Goal: Task Accomplishment & Management: Complete application form

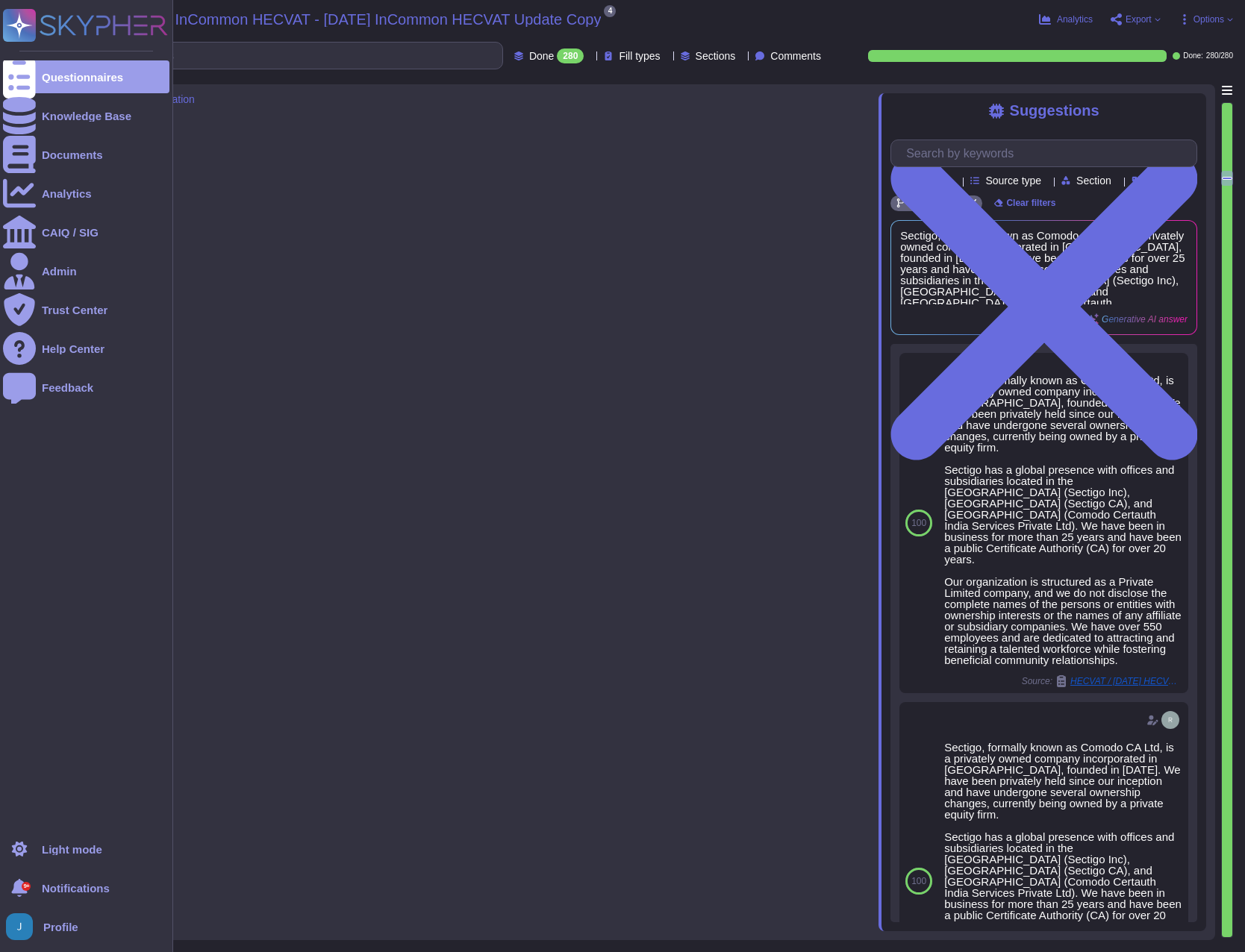
type textarea "We maintain WebTrust, SOC 2, and ISO 27001 certifications."
type textarea "Yes, we conform to the ISO 27001 standard security framework, along with other …"
type textarea "We have no current plans to become FISMA compliant."
type textarea "Yes, our organization has a documented privacy policy that outlines our policie…"
type textarea "Sectigo, formally known as Comodo CA Ltd, is a privately owned company incorpor…"
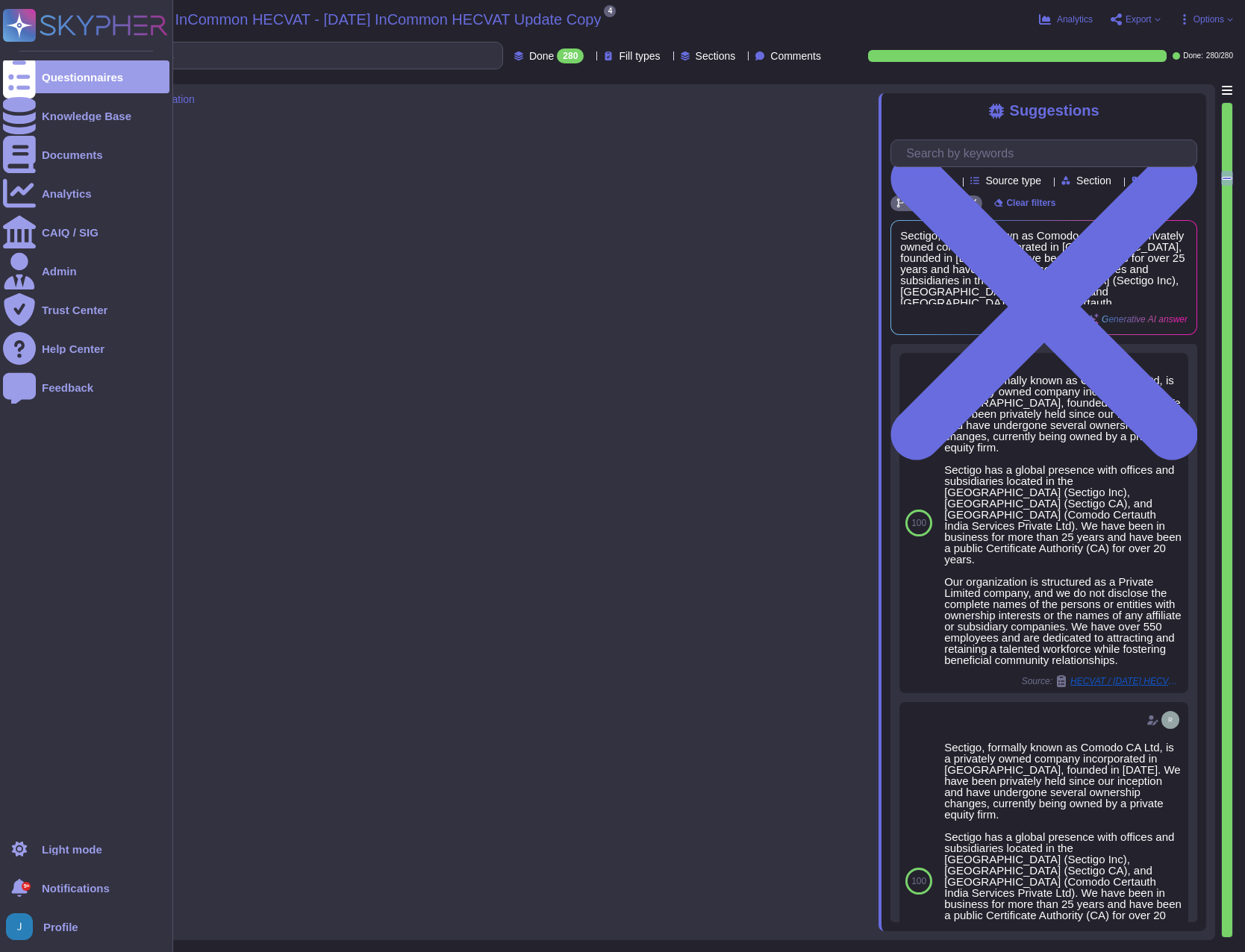
type textarea "Sectigo has been in business for more than 25 years."
type textarea "Yes"
type textarea "No, we have not encountered any significant security breaches in the past three…"
type textarea "Yes, we have a dedicated information security team composed of qualified IT sec…"
type textarea "Yes, we have dedicated development teams located in the UK, Romania, and Canada…"
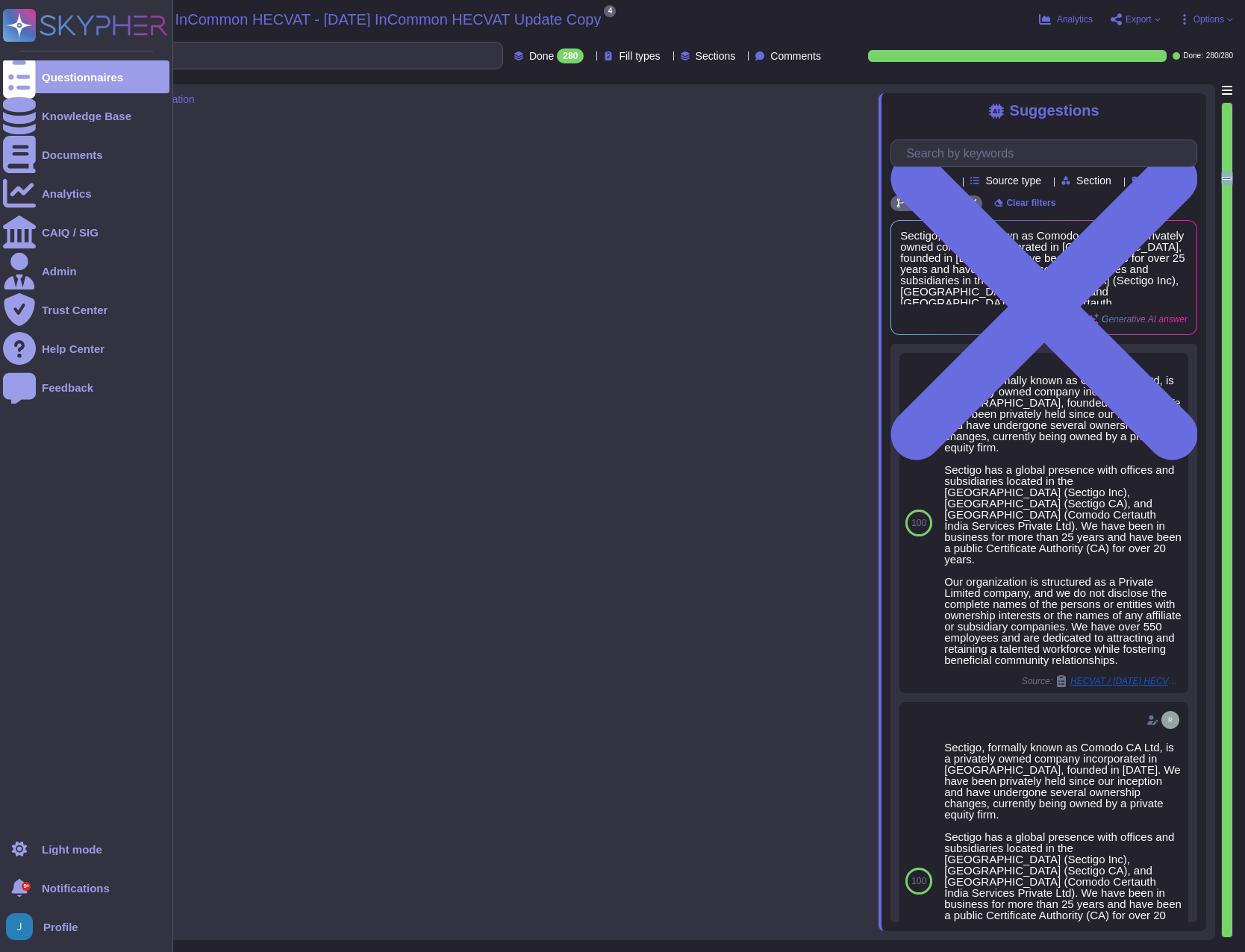
scroll to position [3732, 0]
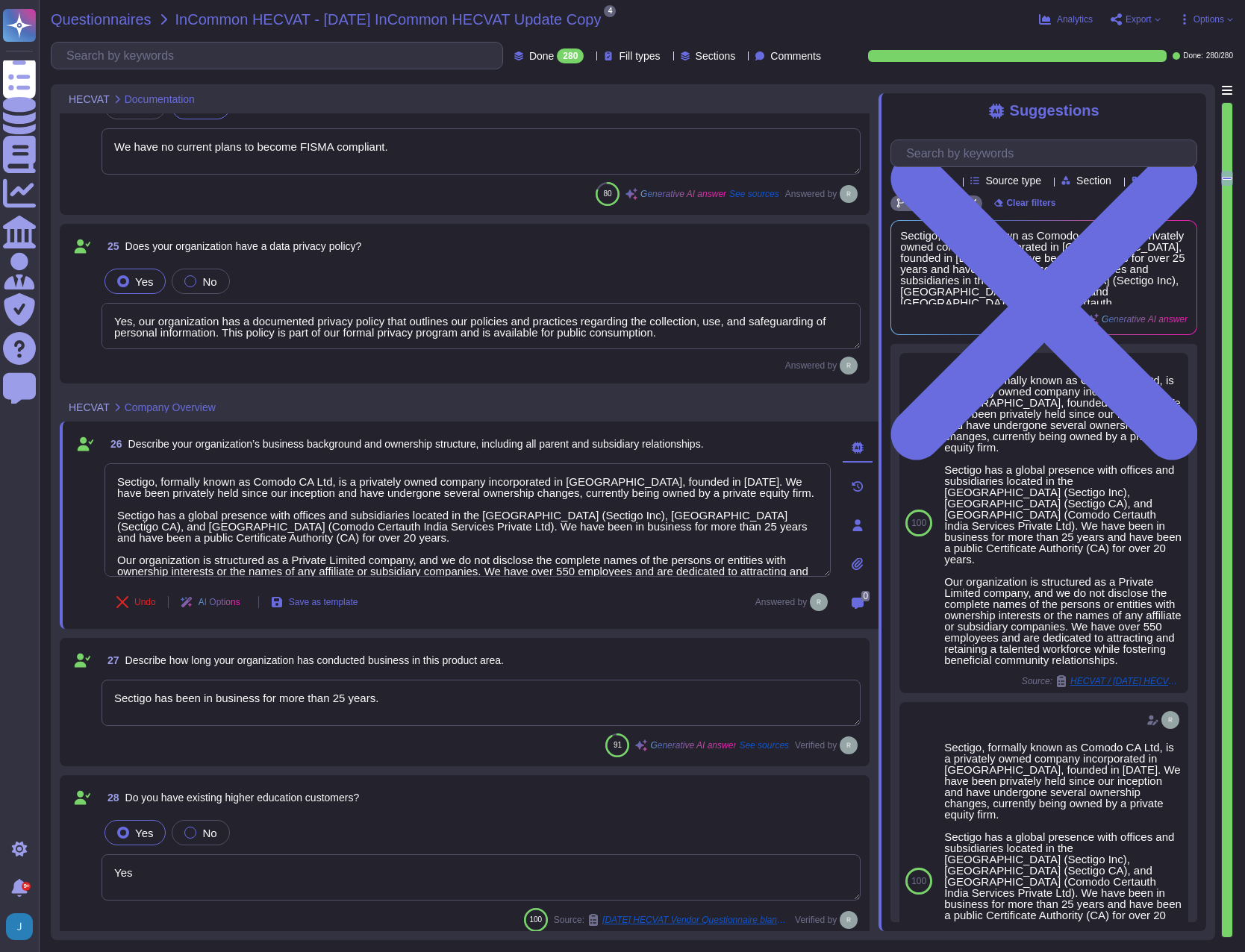
click at [105, 20] on span "Questionnaires" at bounding box center [101, 19] width 101 height 15
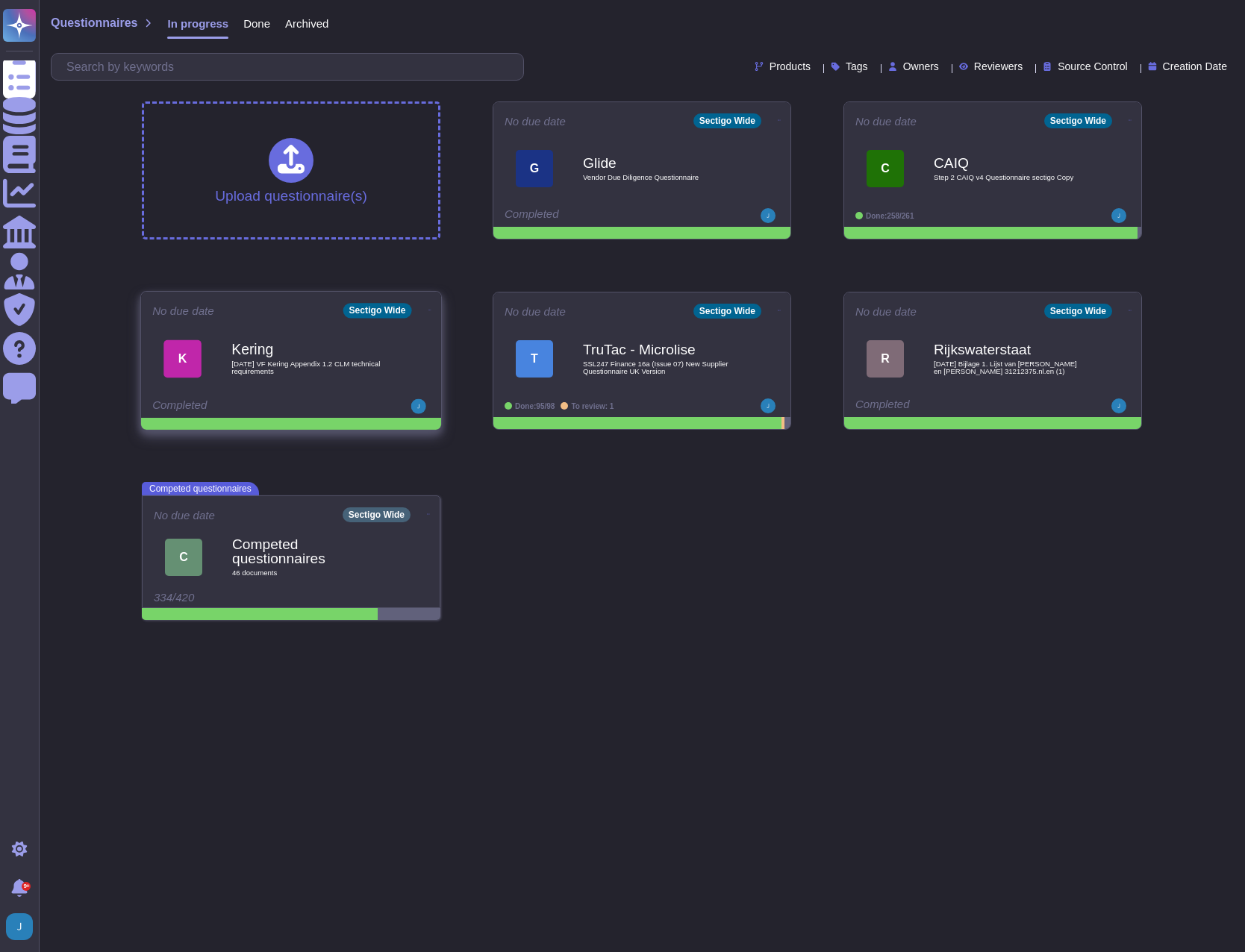
click at [428, 311] on icon at bounding box center [430, 310] width 3 height 4
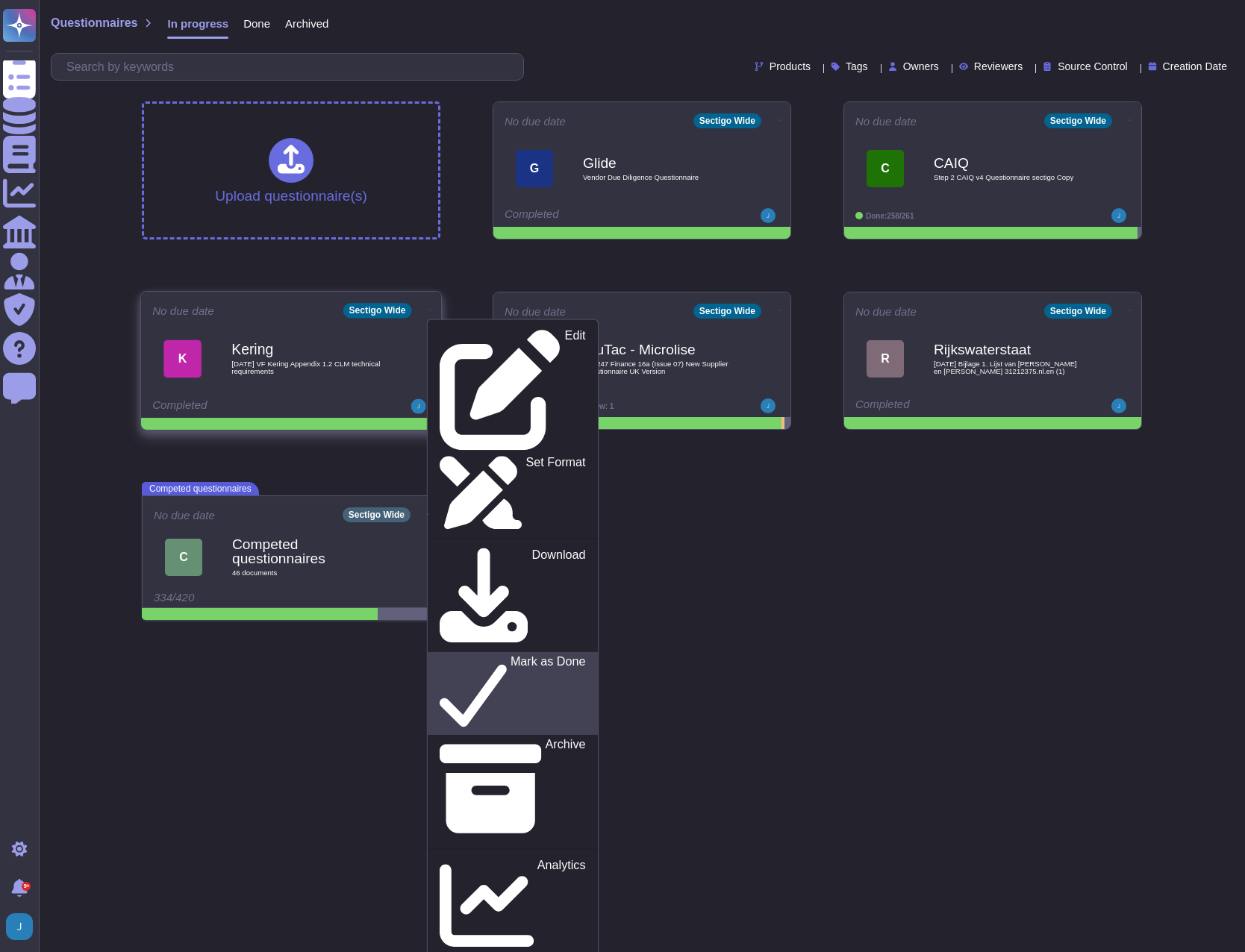
click at [440, 652] on link "Mark as Done" at bounding box center [513, 693] width 170 height 83
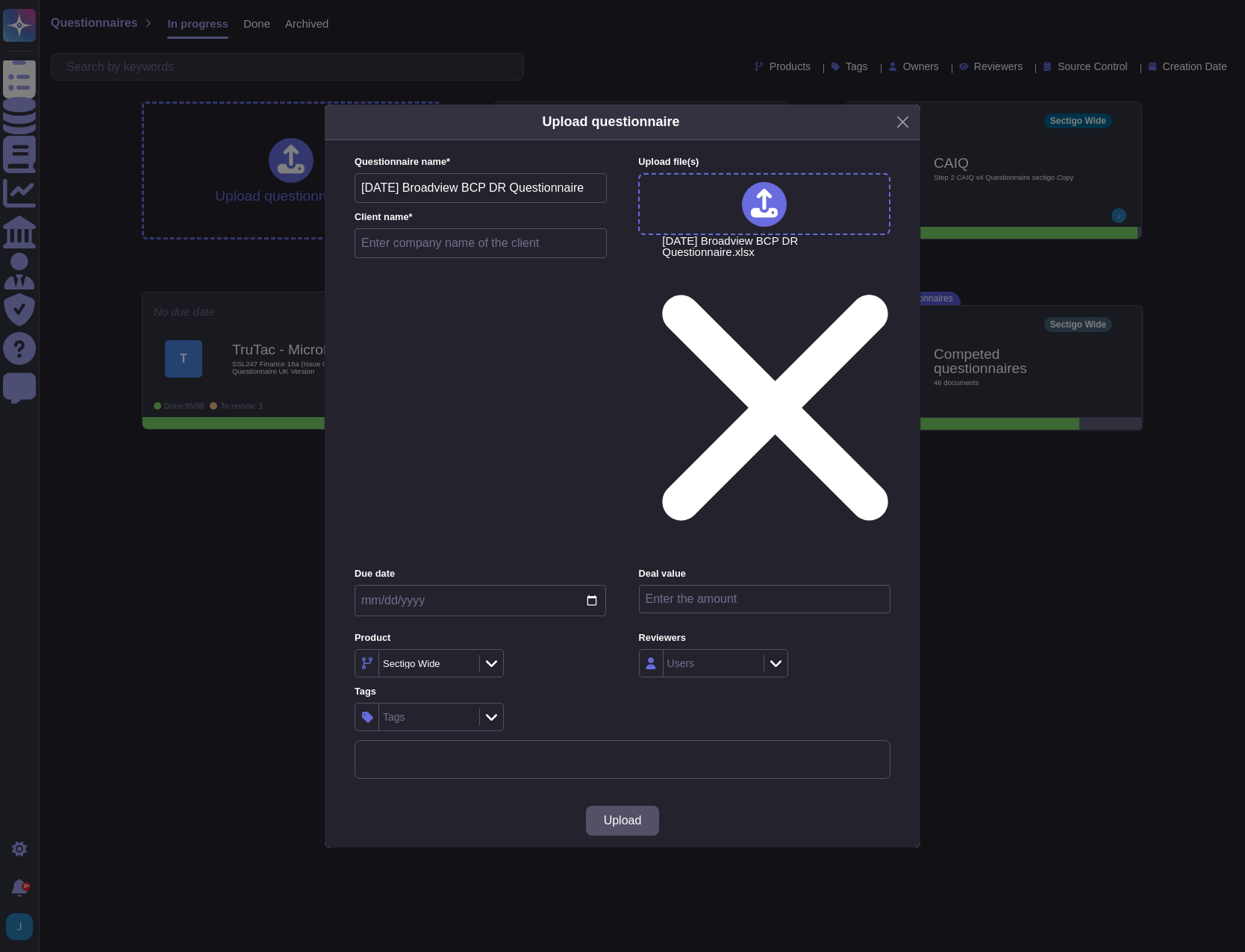
click at [373, 266] on div "Questionnaire name * 2025 10 10 Broadview BCP DR Questionnaire Client name *" at bounding box center [480, 210] width 252 height 110
click at [376, 258] on input "text" at bounding box center [480, 243] width 252 height 30
type input "Broadview, Part 2"
click at [625, 815] on span "Upload" at bounding box center [623, 821] width 38 height 12
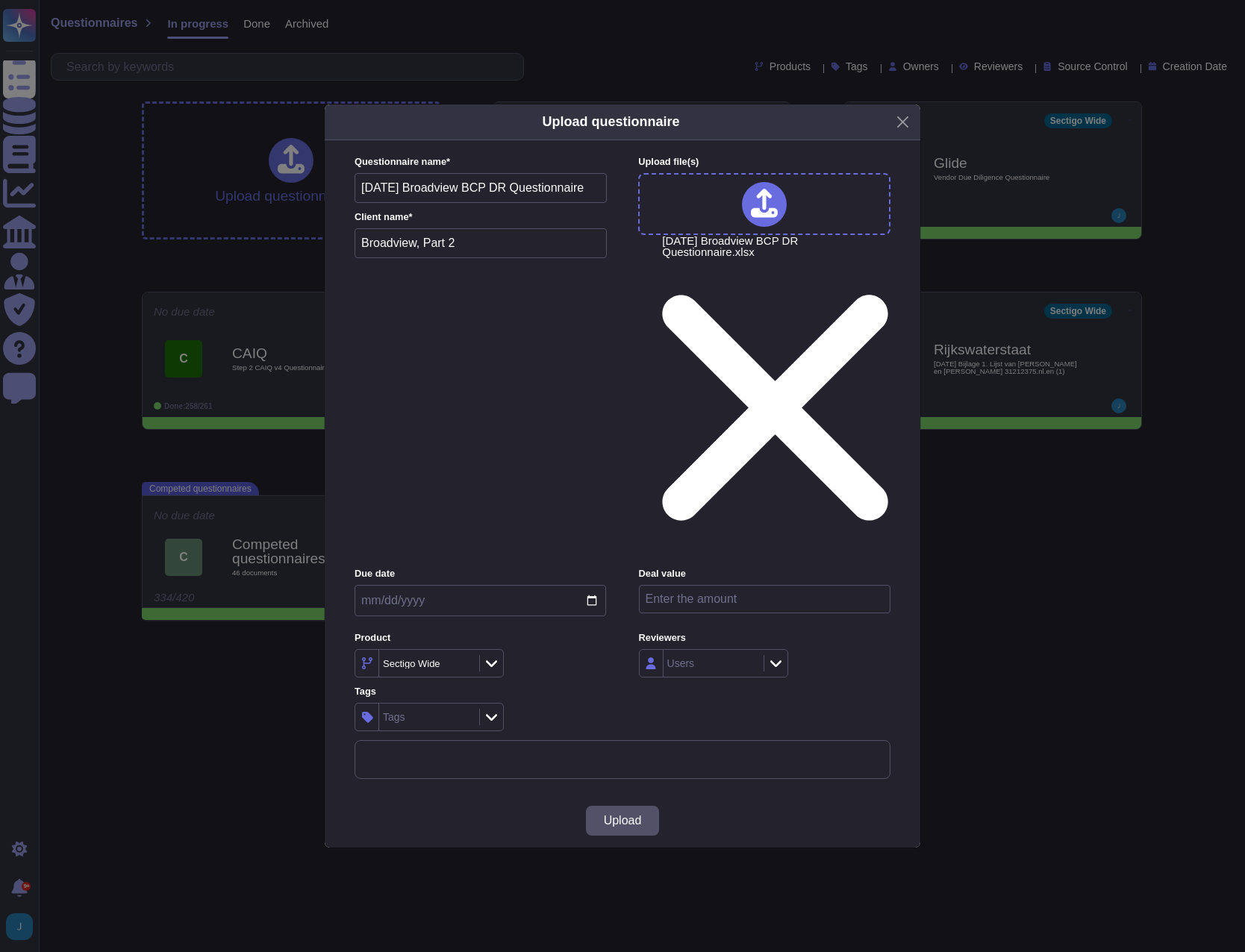
click at [441, 585] on input "date" at bounding box center [480, 601] width 251 height 32
drag, startPoint x: 453, startPoint y: 390, endPoint x: 468, endPoint y: 390, distance: 15.0
click at [457, 258] on input "Broadview, Part 2" at bounding box center [480, 243] width 252 height 30
click at [728, 235] on div at bounding box center [764, 204] width 252 height 62
click at [377, 816] on div "Upload questionnaire Questionnaire name * 2025 10 10 Broadview BCP DR Questionn…" at bounding box center [622, 476] width 1245 height 952
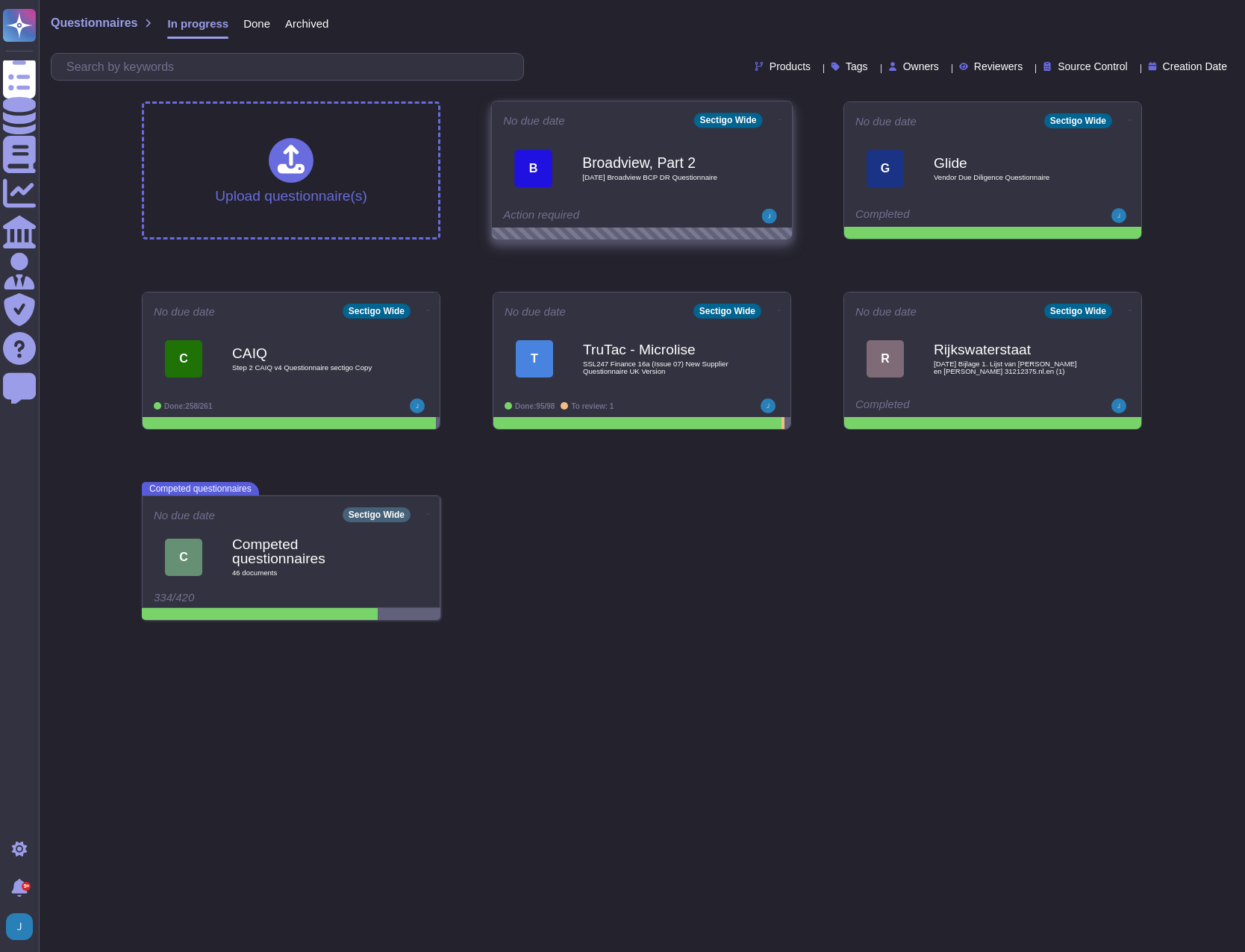
click at [653, 174] on span "[DATE] Broadview BCP DR Questionnaire" at bounding box center [658, 177] width 151 height 7
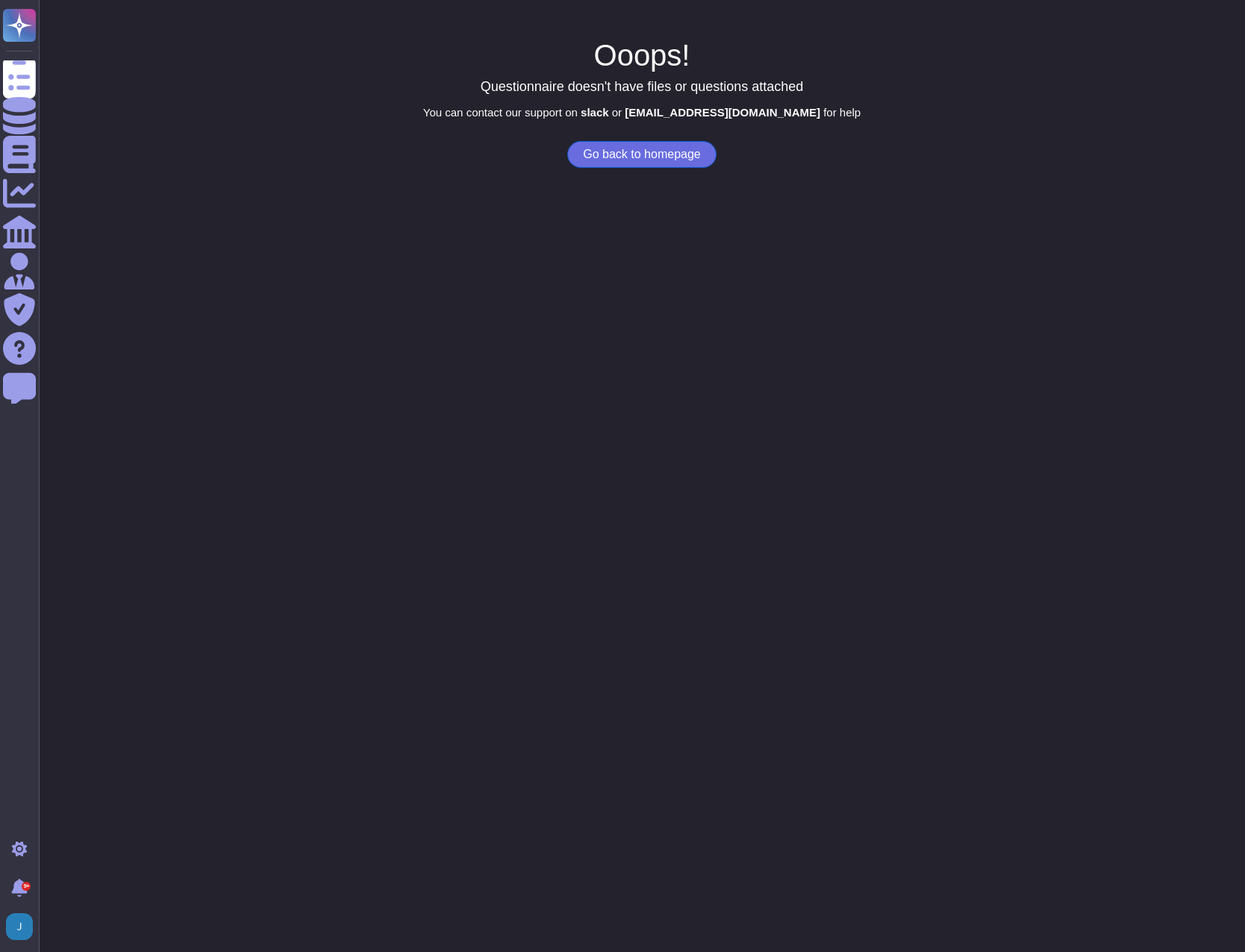
click at [646, 157] on button "Go back to homepage" at bounding box center [641, 154] width 148 height 27
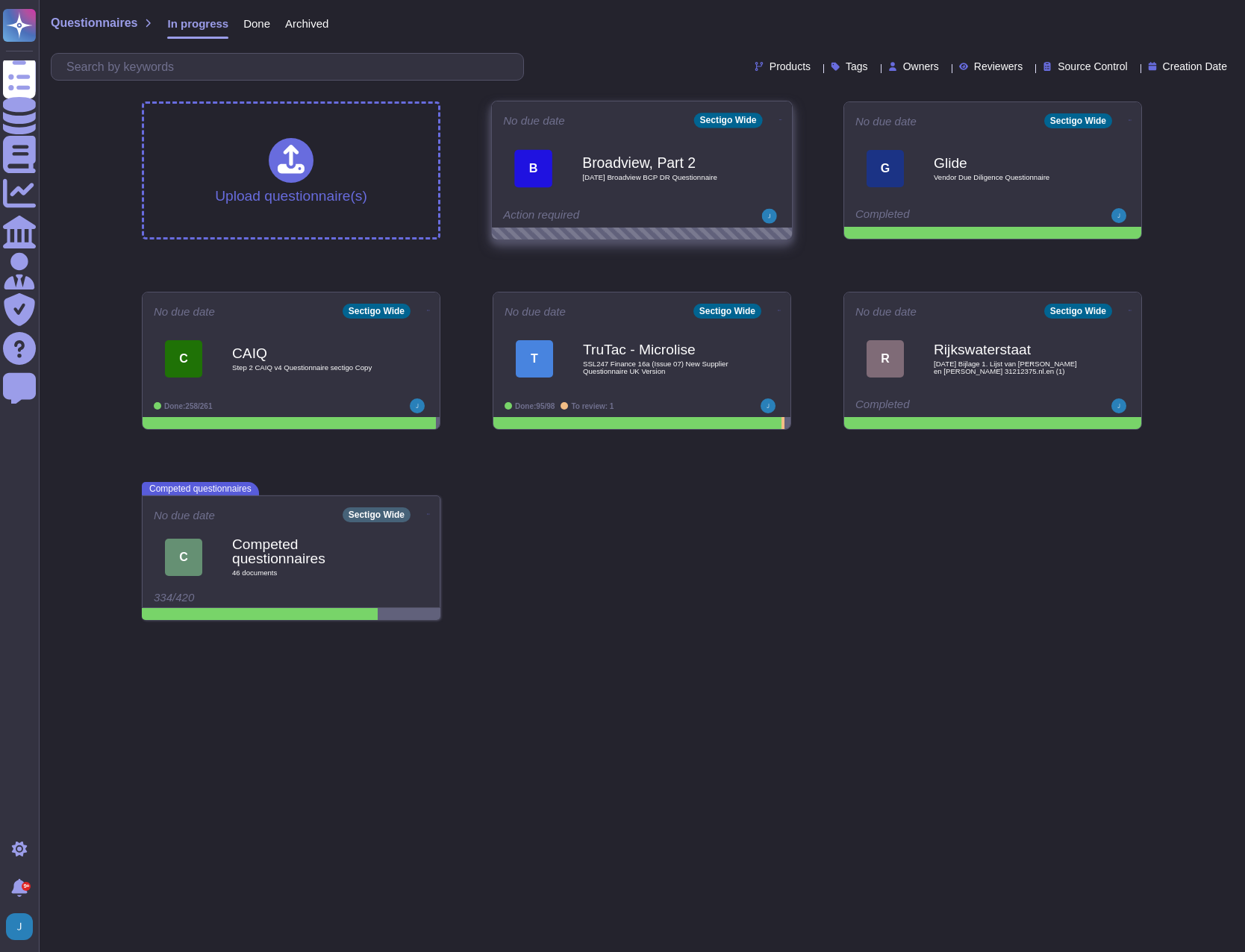
click at [779, 118] on icon at bounding box center [781, 119] width 3 height 4
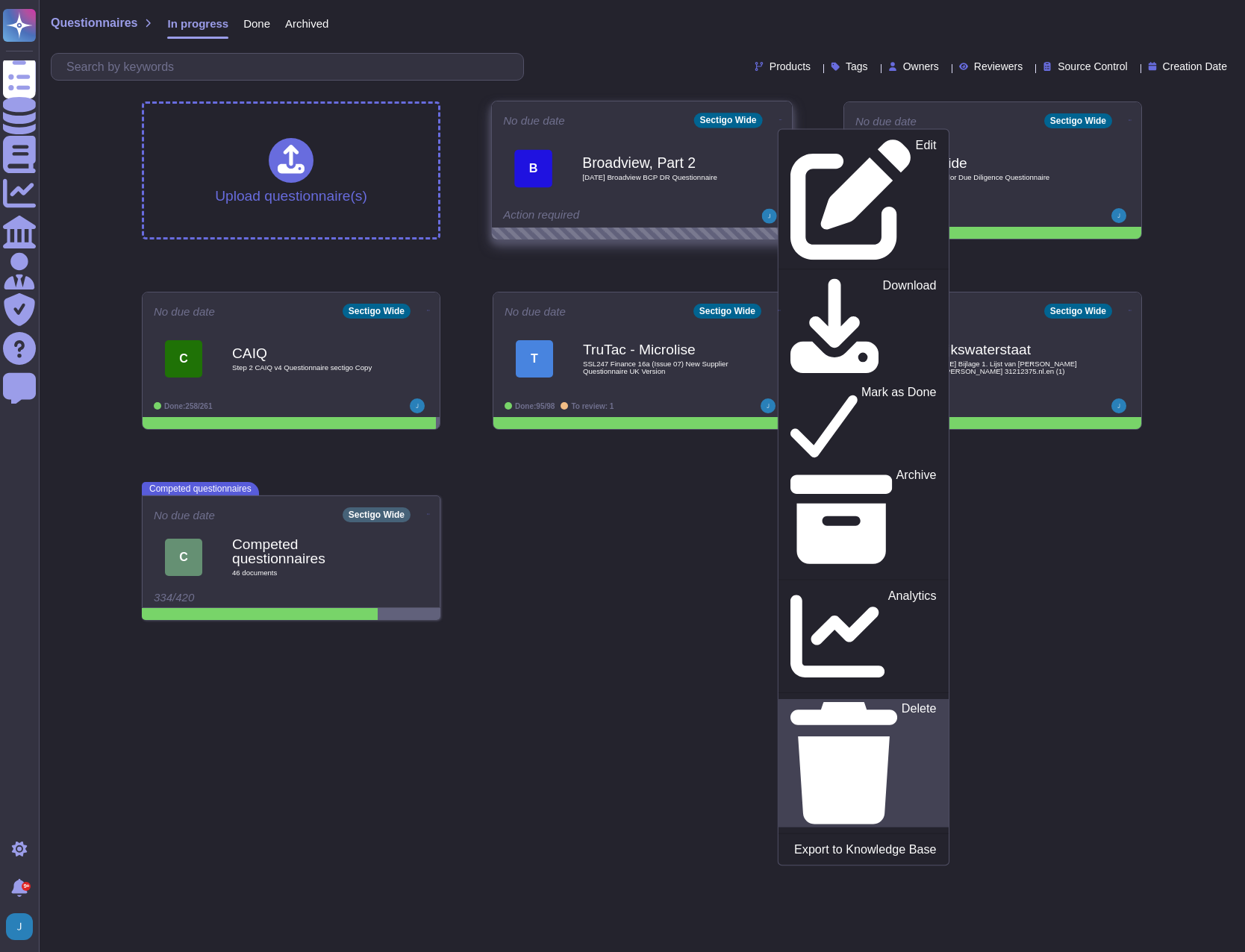
click at [902, 703] on p "Delete" at bounding box center [919, 764] width 35 height 122
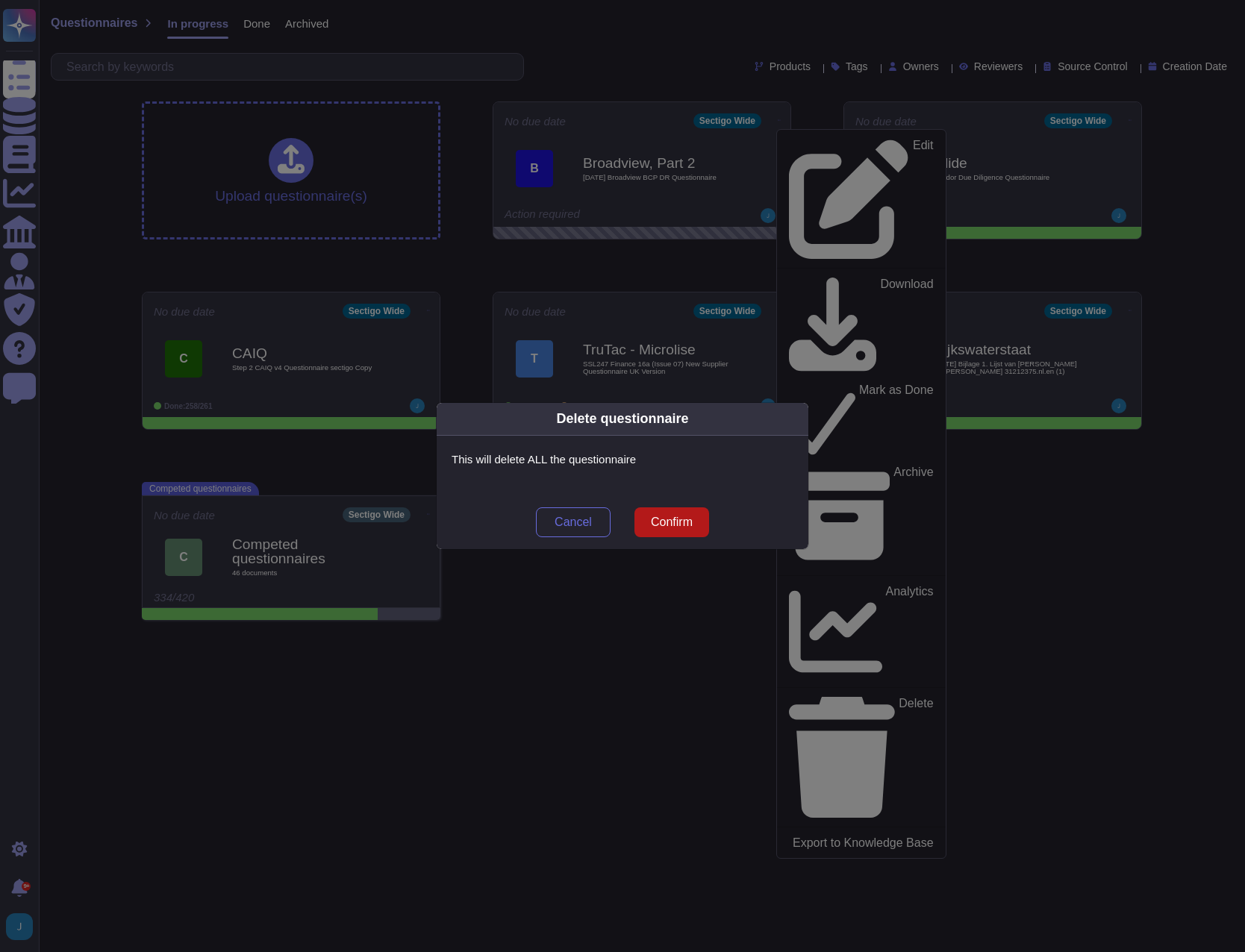
click at [668, 521] on span "Confirm" at bounding box center [672, 522] width 42 height 12
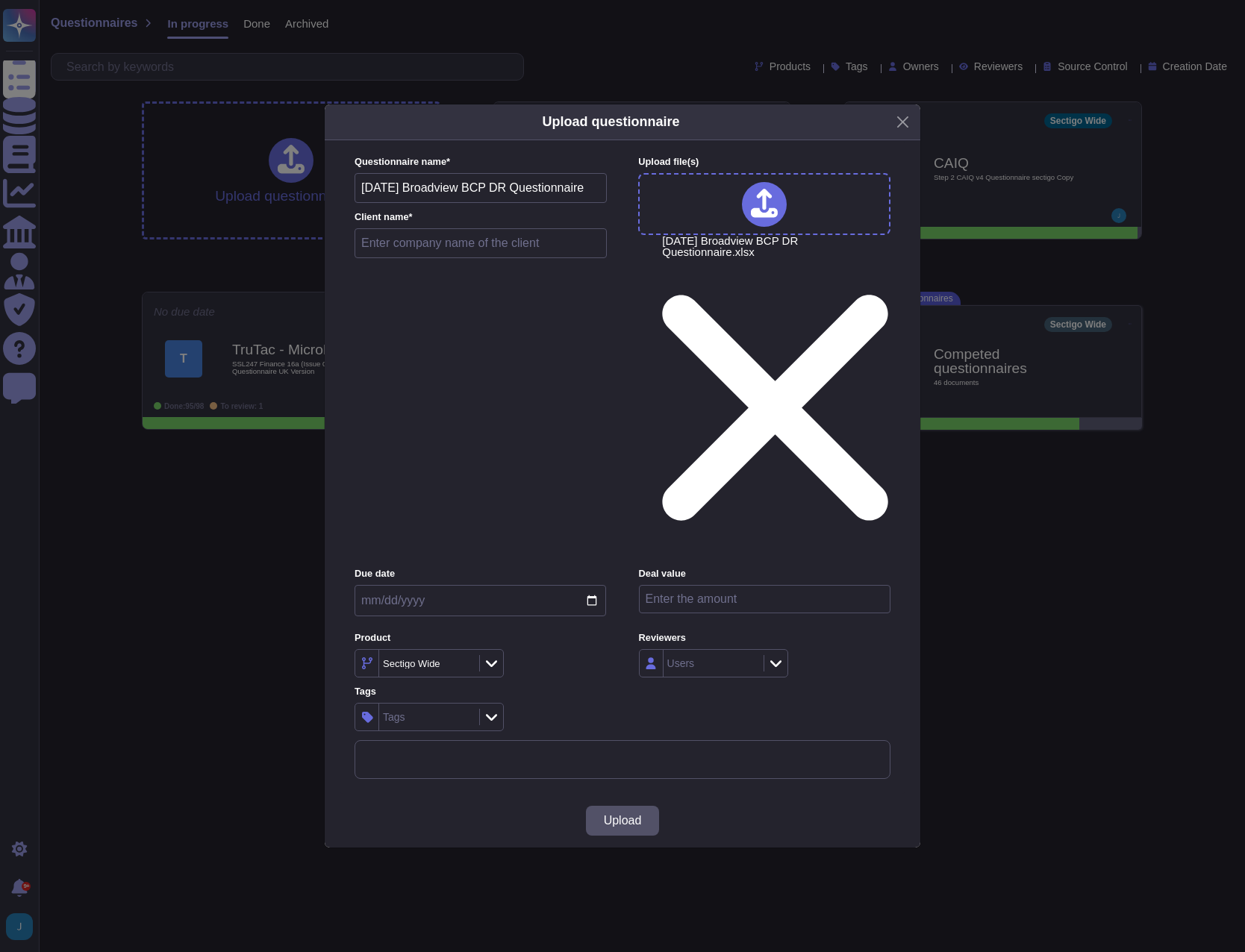
click at [391, 258] on input "text" at bounding box center [480, 243] width 252 height 30
type input "Broadview, Part 2"
click at [617, 815] on span "Upload" at bounding box center [623, 821] width 38 height 12
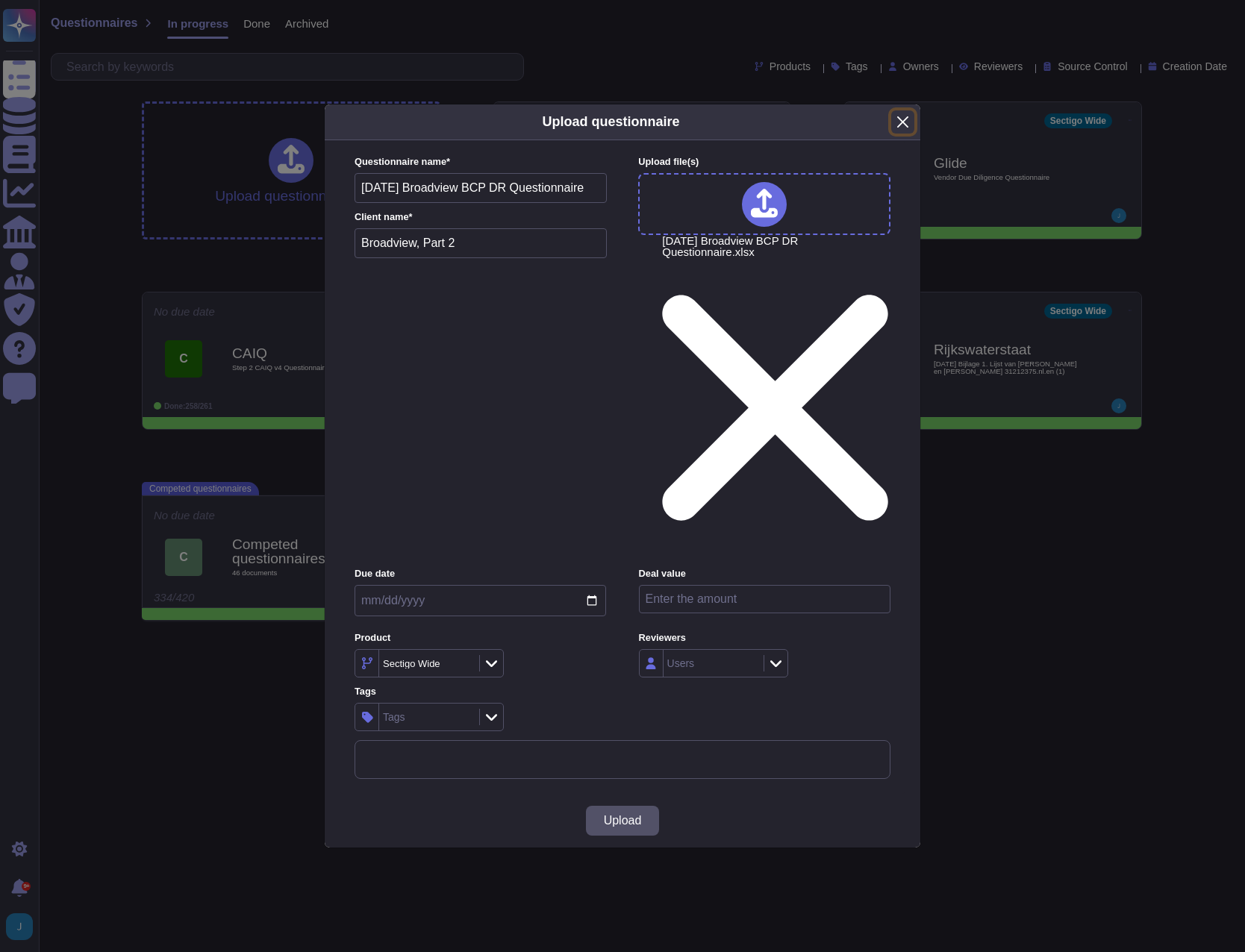
click at [895, 134] on button "Close" at bounding box center [903, 122] width 24 height 24
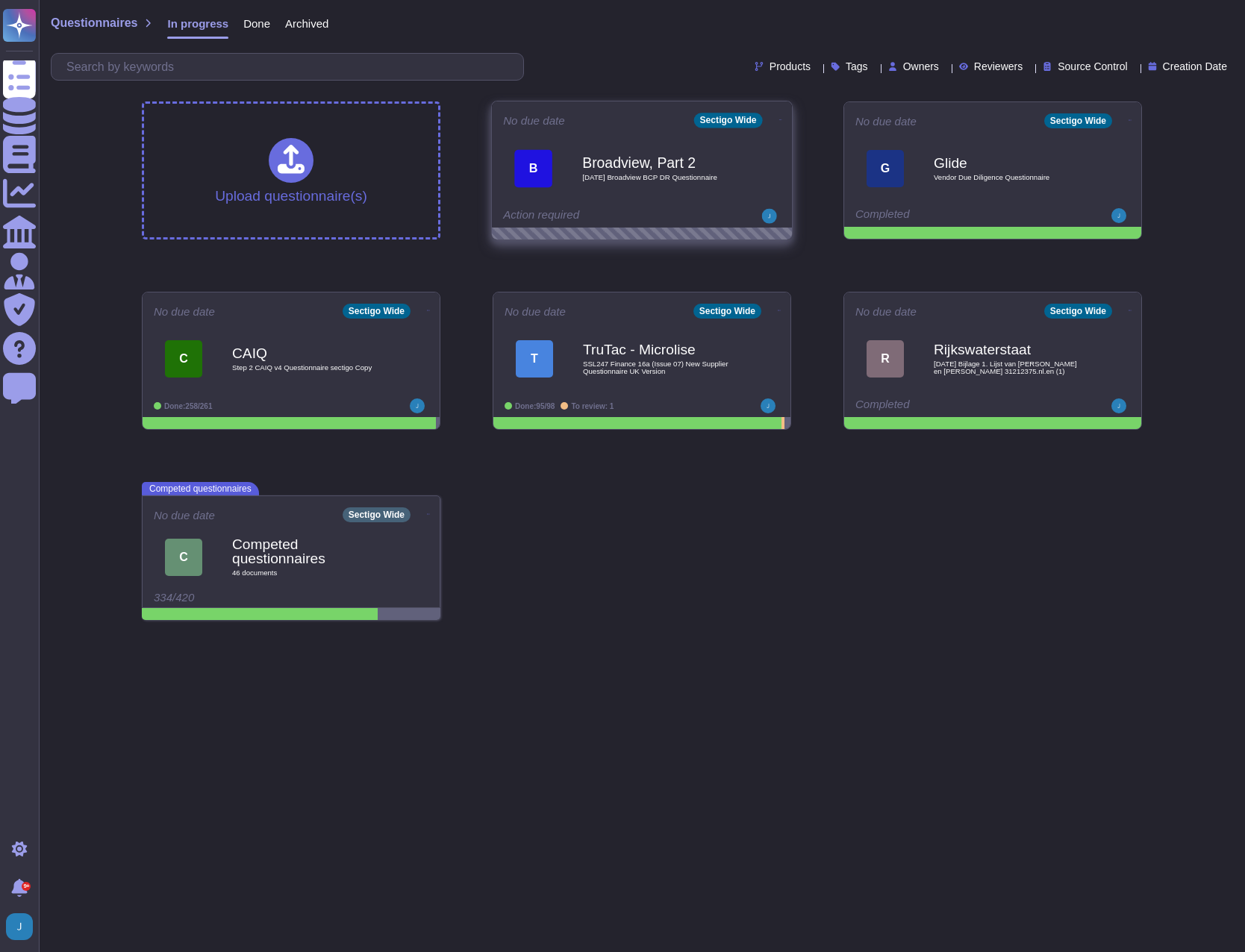
click at [778, 126] on span at bounding box center [780, 118] width 6 height 15
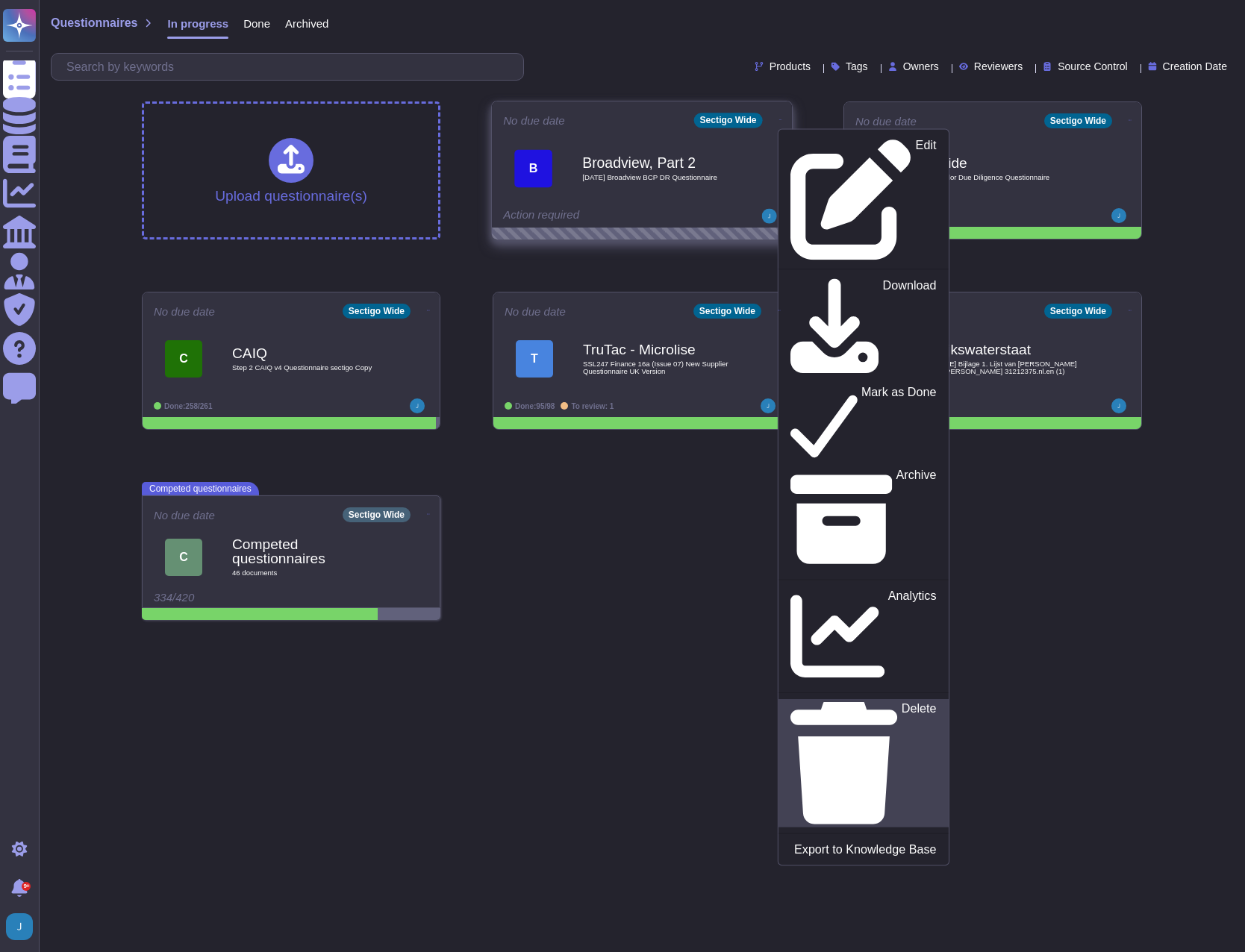
click at [794, 699] on link "Delete" at bounding box center [864, 763] width 170 height 128
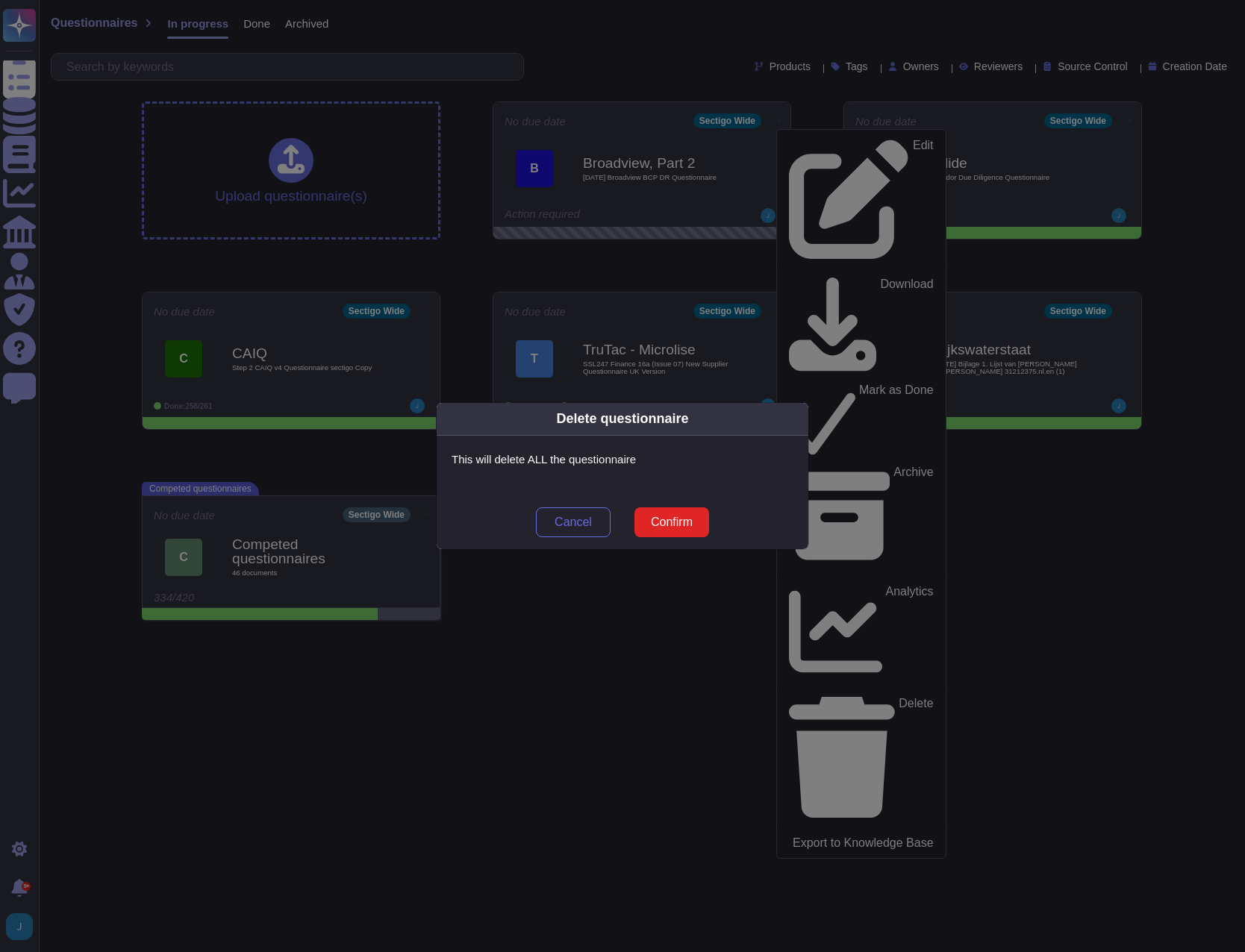
click at [511, 679] on div "Delete questionnaire This will delete ALL the questionnaire Cancel Confirm" at bounding box center [622, 476] width 1245 height 952
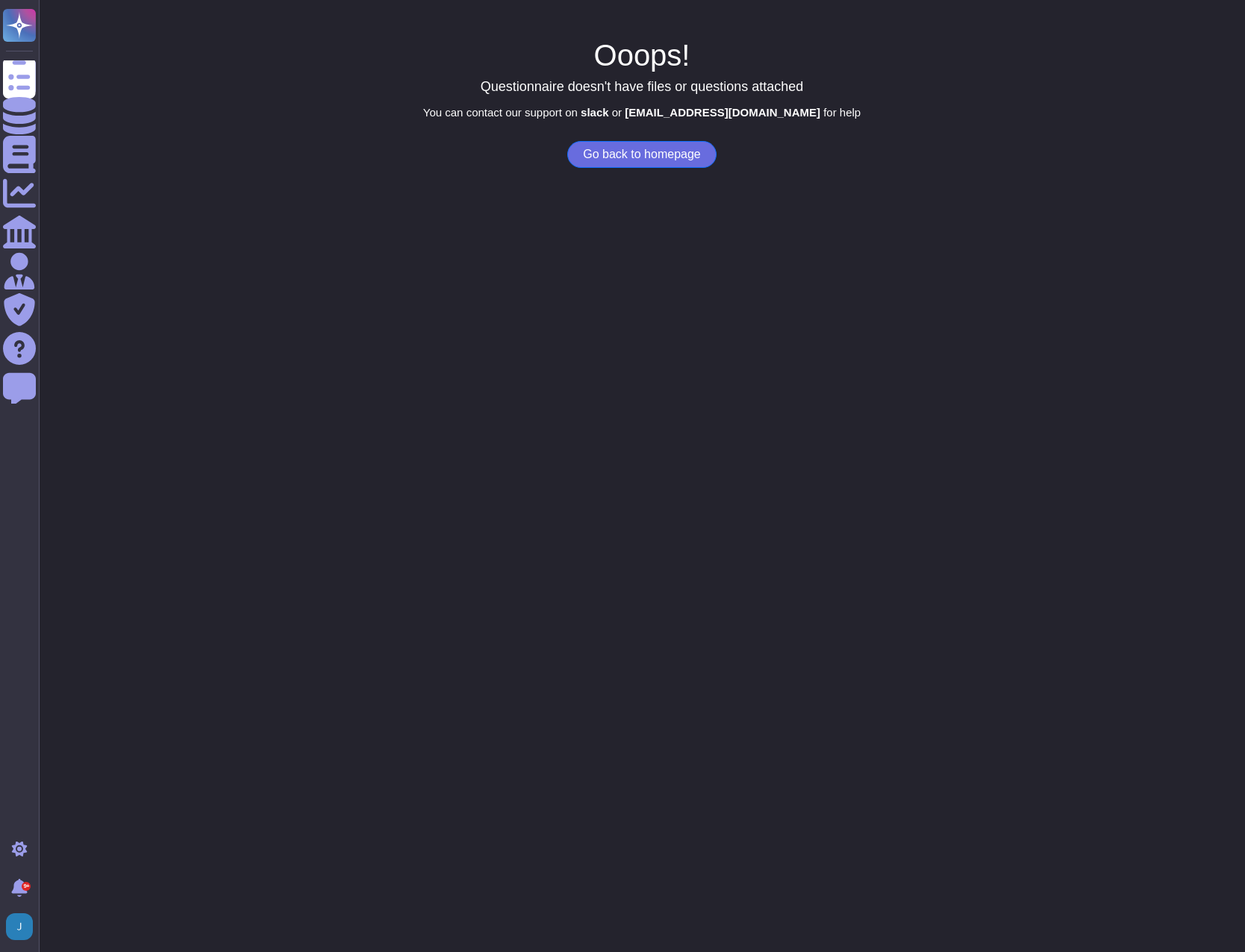
click at [624, 139] on div "Ooops! Questionnaire doesn't have files or questions attached You can contact o…" at bounding box center [642, 102] width 1206 height 131
click at [620, 155] on button "Go back to homepage" at bounding box center [641, 154] width 148 height 27
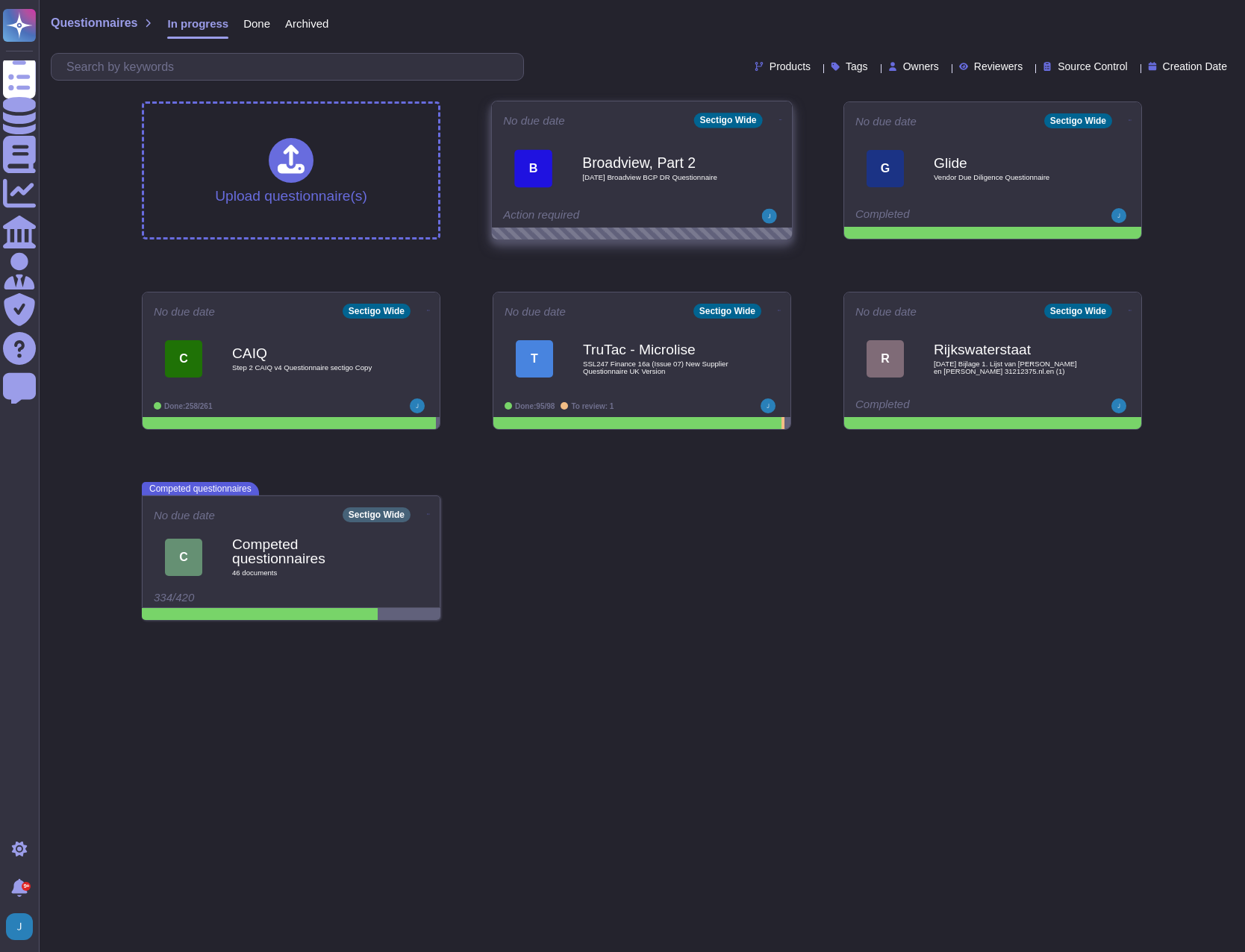
click at [778, 111] on span at bounding box center [780, 118] width 6 height 15
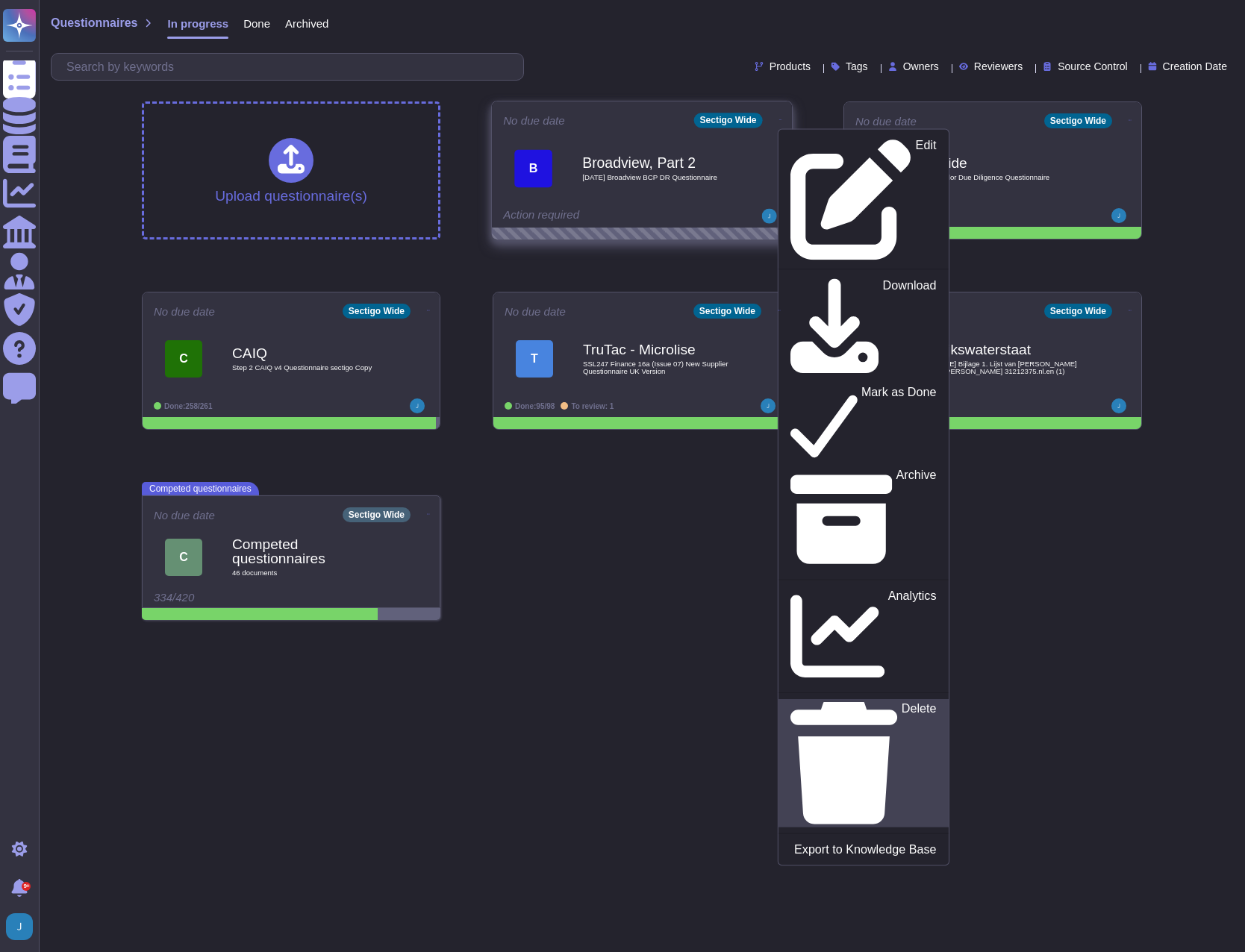
click at [794, 699] on link "Delete" at bounding box center [864, 763] width 170 height 128
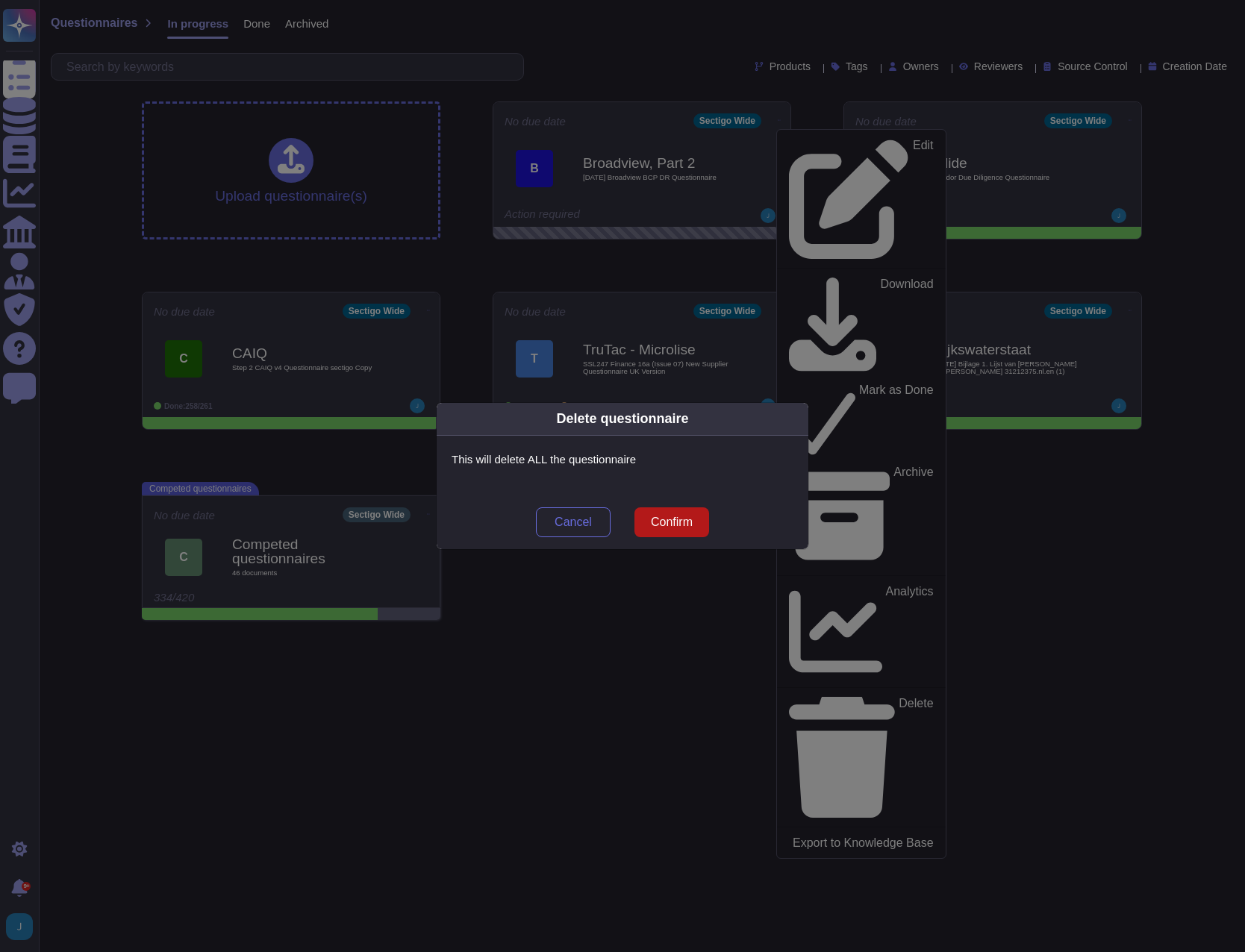
click at [664, 522] on span "Confirm" at bounding box center [672, 522] width 42 height 12
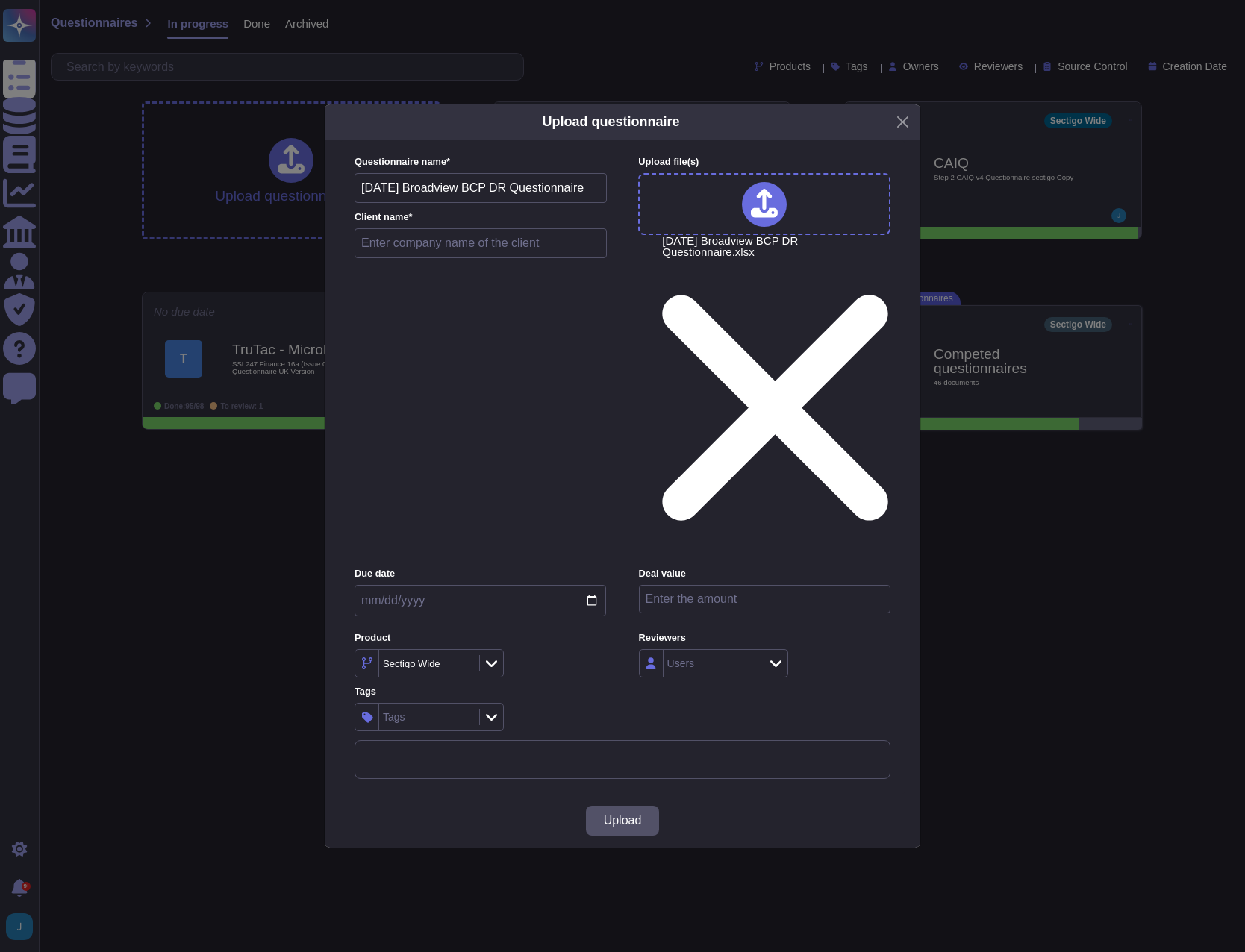
click at [377, 258] on input "text" at bounding box center [480, 243] width 252 height 30
type input "Broadview, Part 2"
click at [605, 815] on span "Upload" at bounding box center [623, 821] width 38 height 12
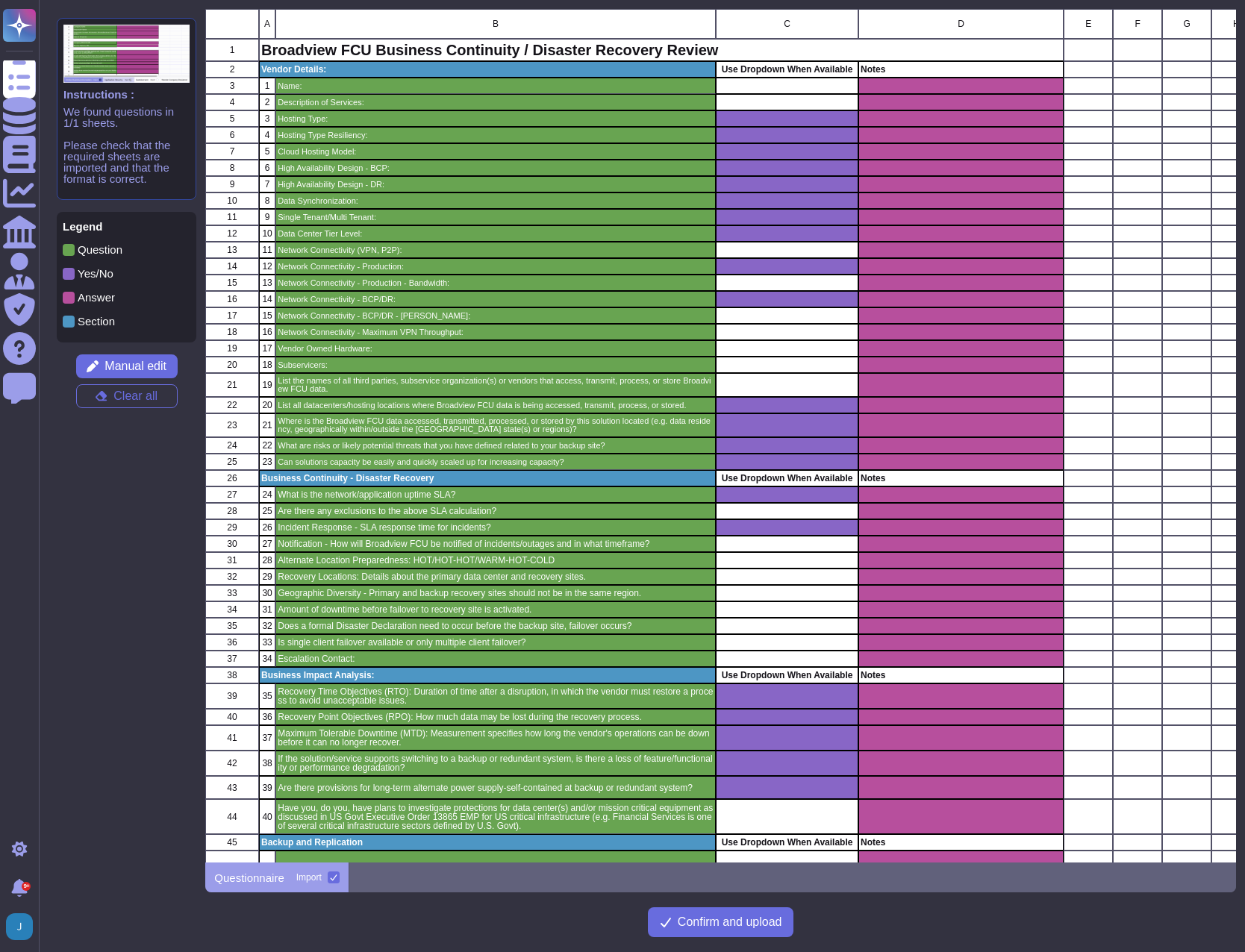
scroll to position [843, 1019]
click at [706, 924] on span "Confirm and upload" at bounding box center [730, 922] width 105 height 12
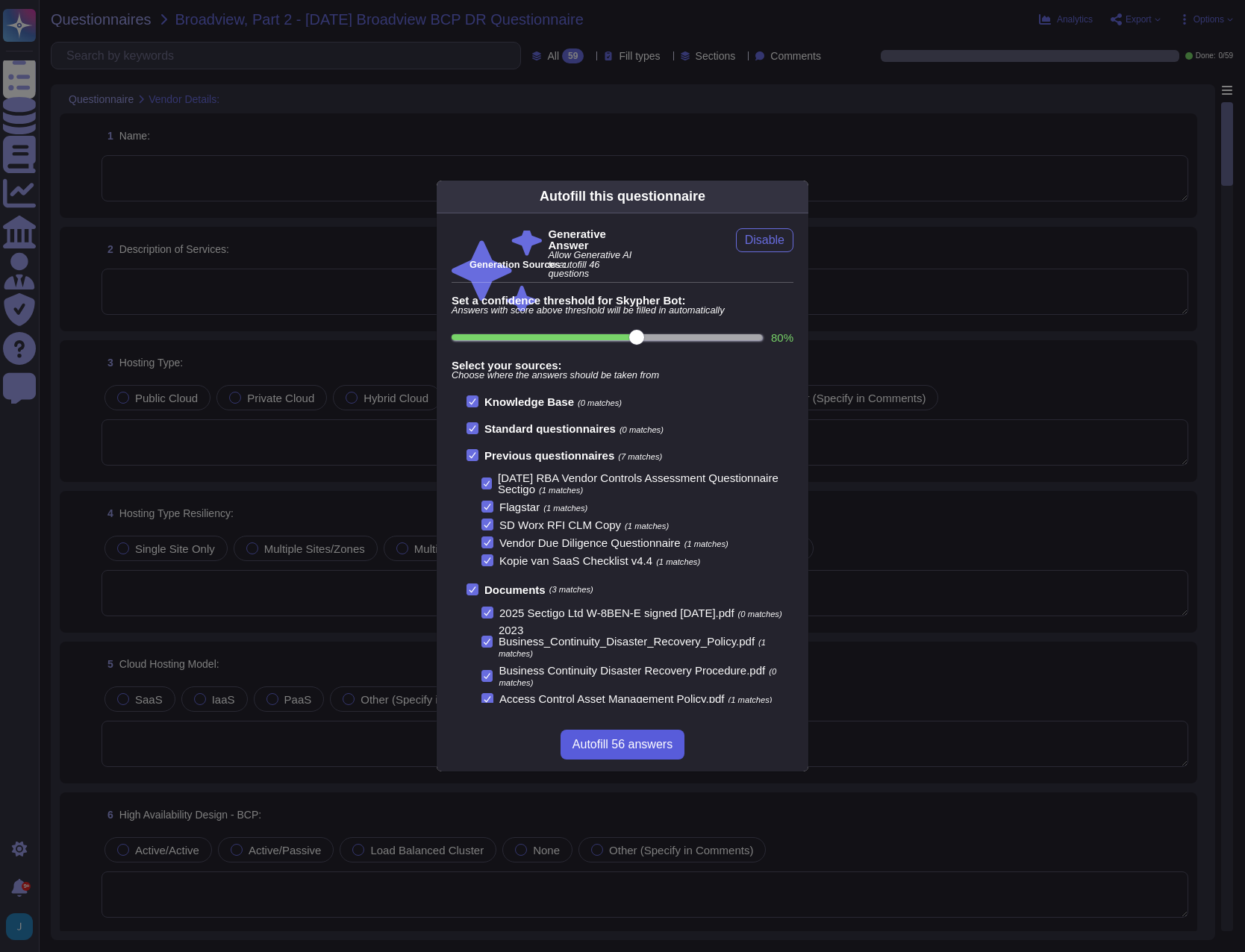
click at [595, 739] on span "Autofill 56 answers" at bounding box center [622, 744] width 100 height 12
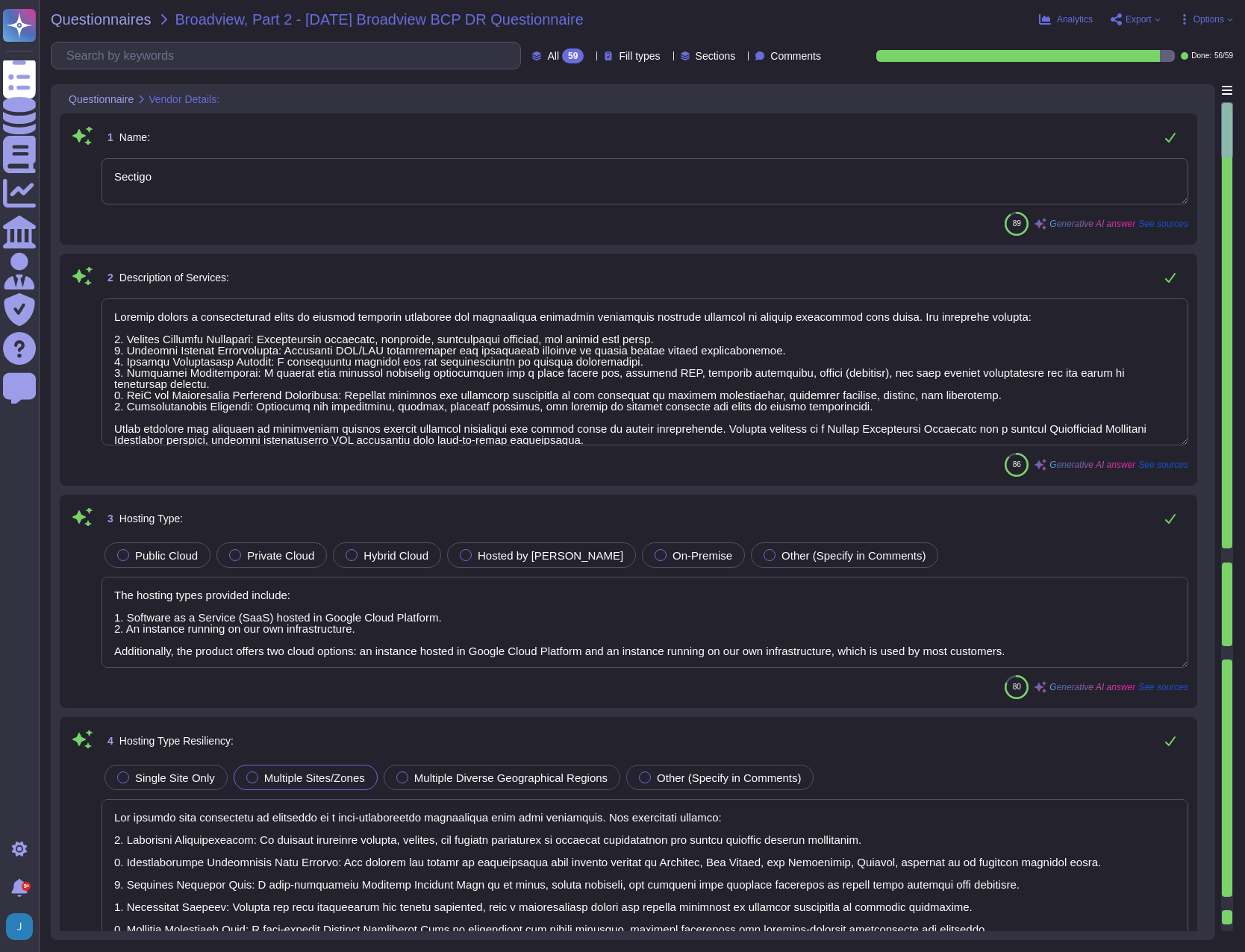
type textarea "Sectigo"
type textarea "Sectigo offers a comprehensive range of digital identity solutions and certific…"
type textarea "The hosting types provided include: 1. Software as a Service (SaaS) hosted in G…"
type textarea "Our hosting type resiliency is supported by a high-availability environment wit…"
type textarea "The cloud hosting models provided include: 1. Software as a Service (SaaS) host…"
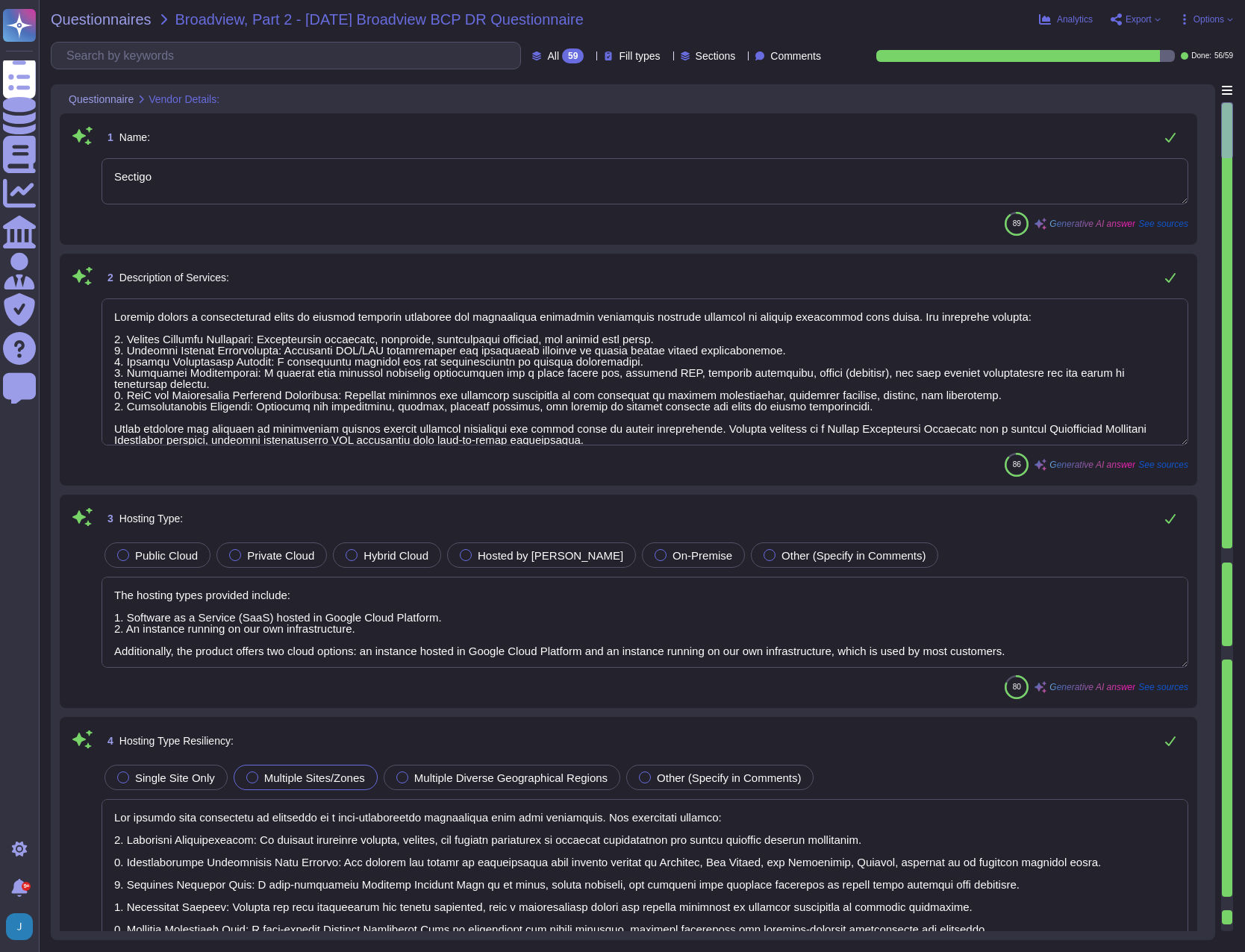
type textarea "Our Business Continuity Plan (BCP) is well-documented and tested annually to en…"
